Goal: Register for event/course

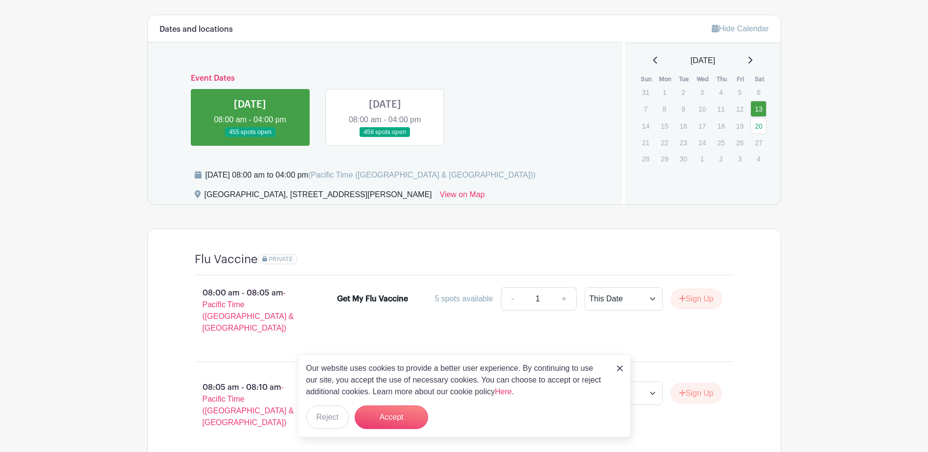
scroll to position [440, 0]
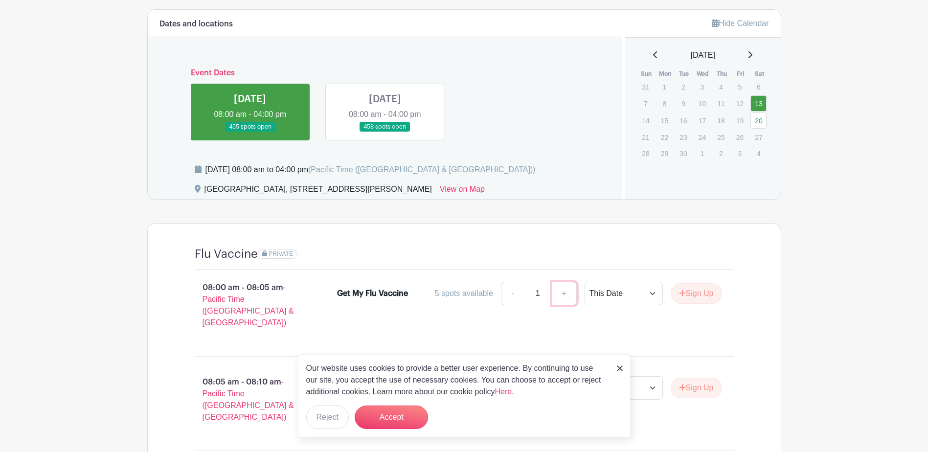
click at [563, 293] on link "+" at bounding box center [564, 293] width 24 height 23
type input "2"
click at [694, 294] on button "Sign Up" at bounding box center [696, 293] width 51 height 21
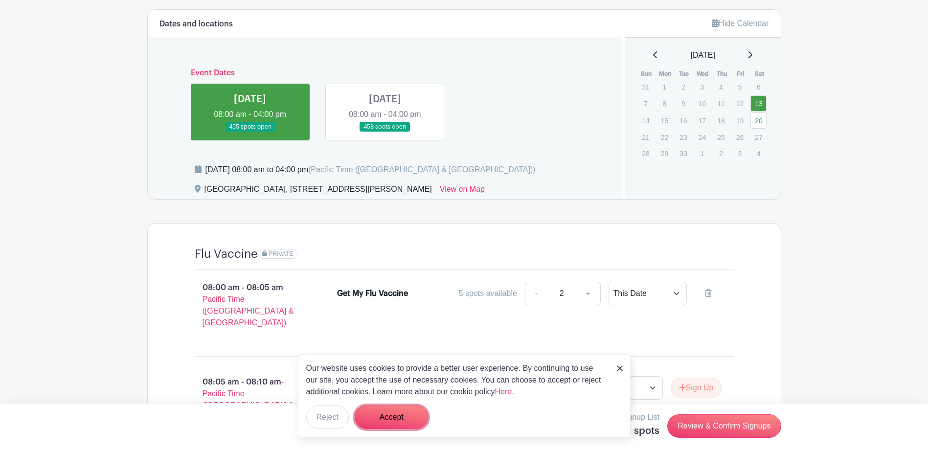
drag, startPoint x: 390, startPoint y: 414, endPoint x: 406, endPoint y: 418, distance: 16.1
click at [391, 415] on button "Accept" at bounding box center [391, 417] width 73 height 23
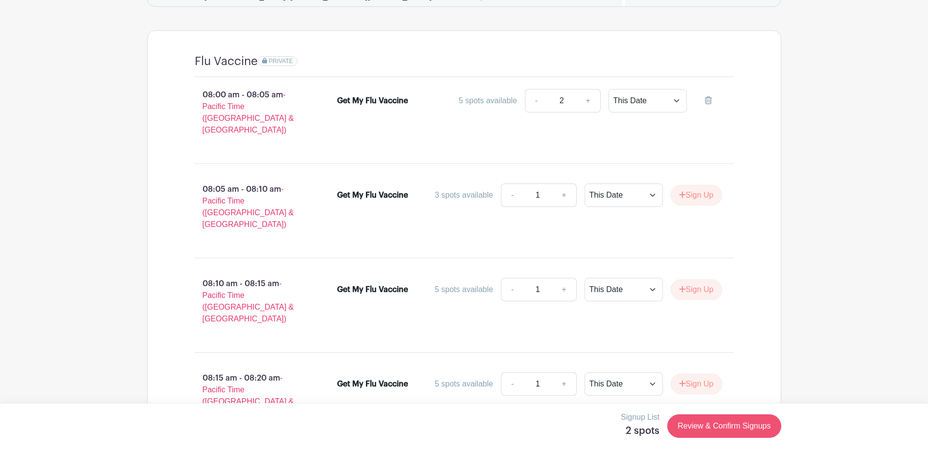
scroll to position [636, 0]
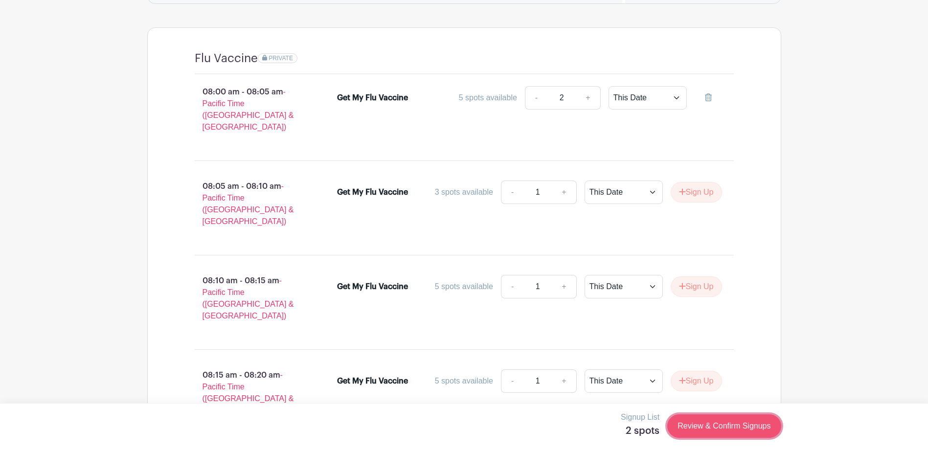
click at [728, 418] on link "Review & Confirm Signups" at bounding box center [724, 425] width 114 height 23
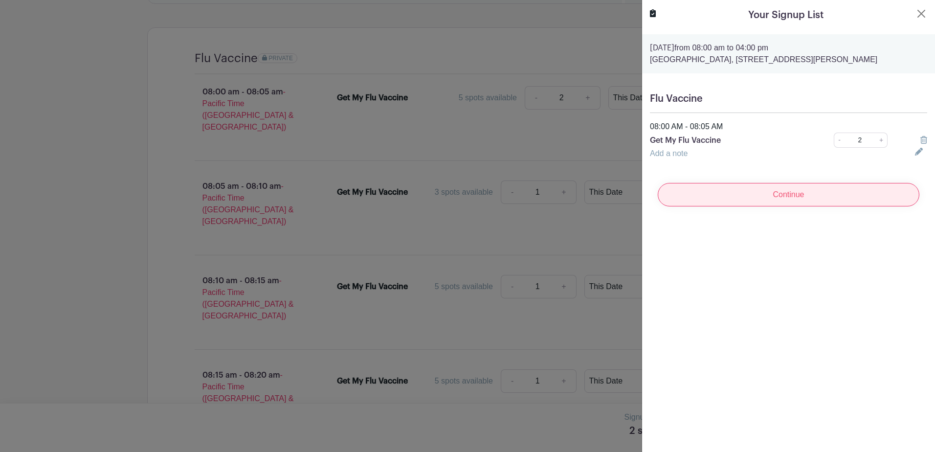
click at [784, 206] on input "Continue" at bounding box center [789, 194] width 262 height 23
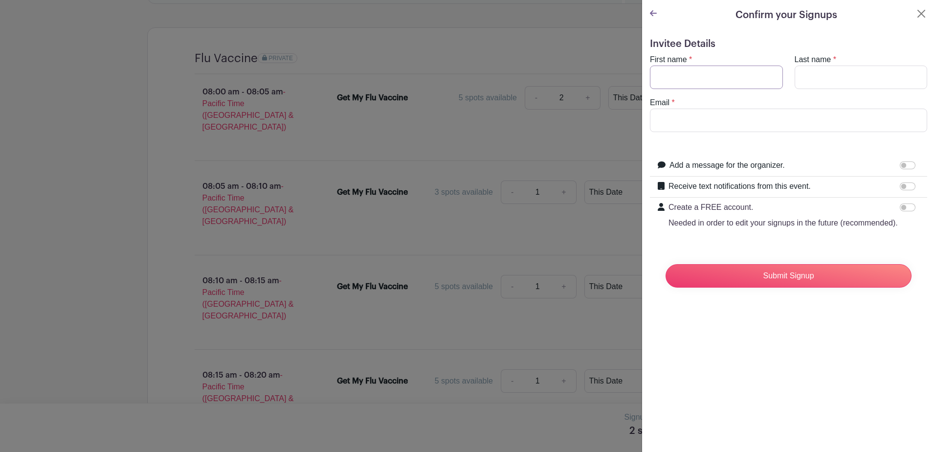
click at [660, 82] on input "First name" at bounding box center [716, 77] width 133 height 23
type input "[PERSON_NAME]"
type input "[EMAIL_ADDRESS][DOMAIN_NAME]"
click at [900, 186] on input "Receive text notifications from this event." at bounding box center [908, 186] width 16 height 8
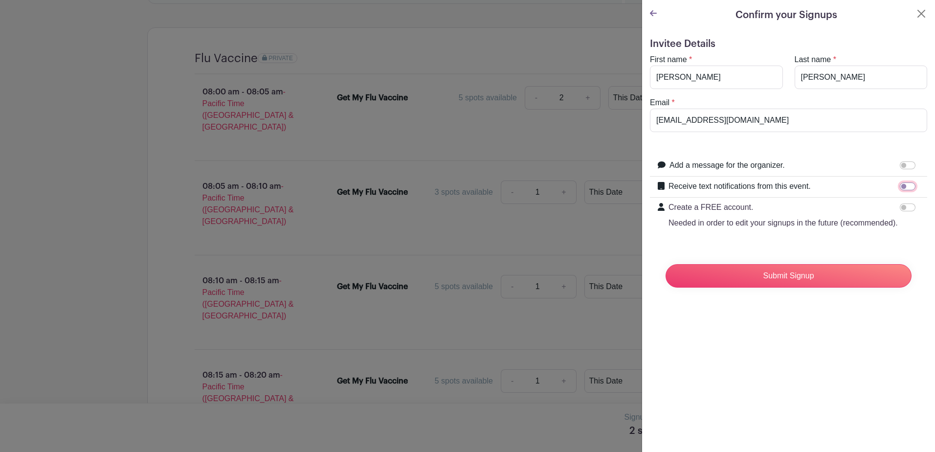
checkbox input "true"
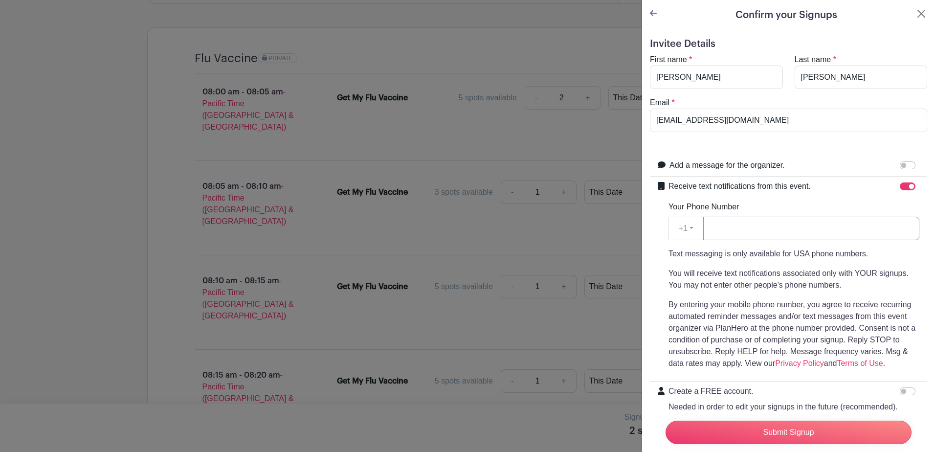
click at [751, 220] on input "Your Phone Number" at bounding box center [812, 228] width 216 height 23
type input "5038511017"
click at [737, 424] on input "Submit Signup" at bounding box center [789, 432] width 246 height 23
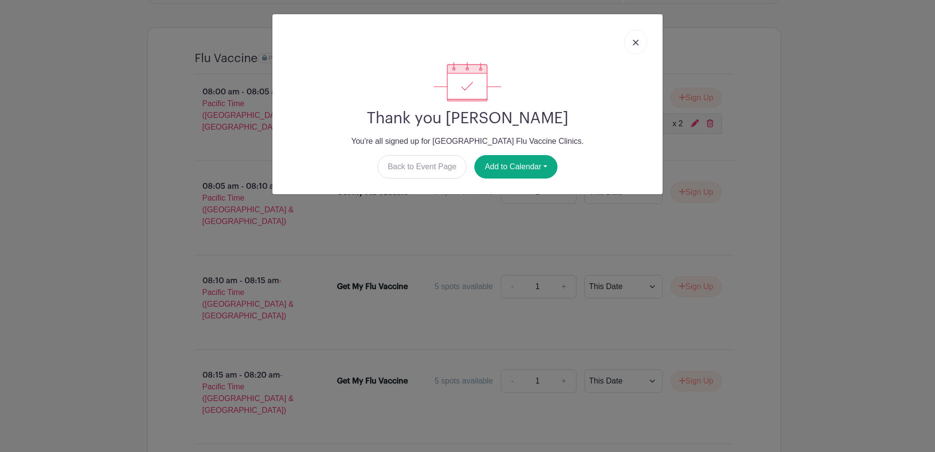
click at [637, 38] on link at bounding box center [636, 42] width 23 height 24
